Goal: Task Accomplishment & Management: Manage account settings

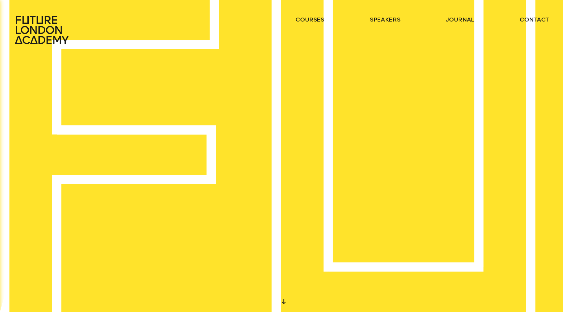
click at [59, 35] on icon at bounding box center [42, 30] width 57 height 29
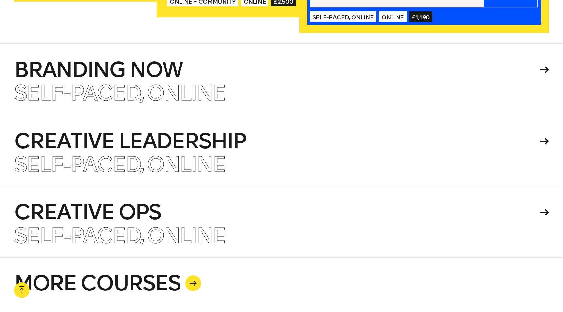
scroll to position [1565, 0]
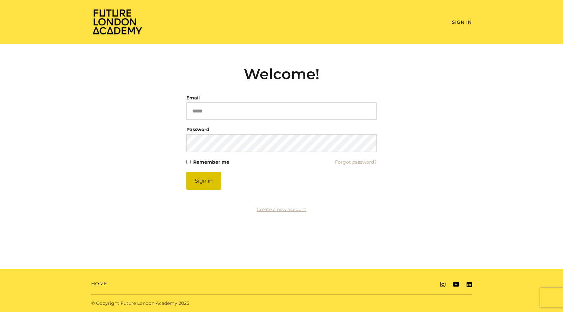
type input "**********"
click at [208, 175] on button "Sign in" at bounding box center [203, 181] width 35 height 18
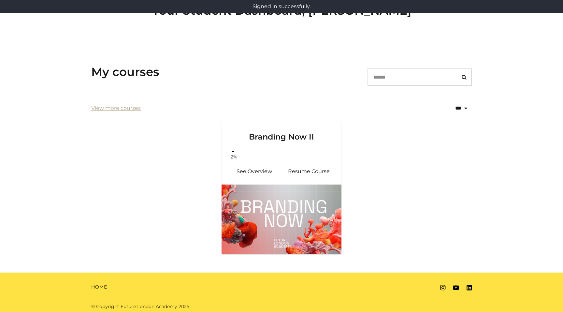
scroll to position [64, 0]
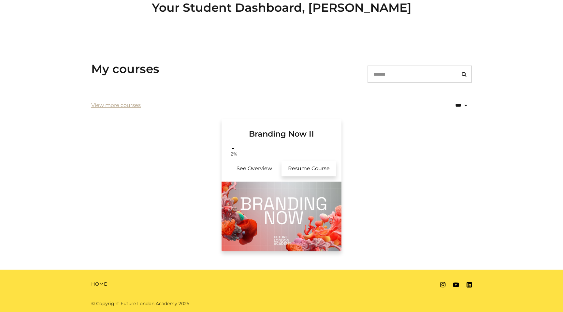
click at [300, 167] on link "Resume Course" at bounding box center [308, 168] width 55 height 16
